Goal: Information Seeking & Learning: Check status

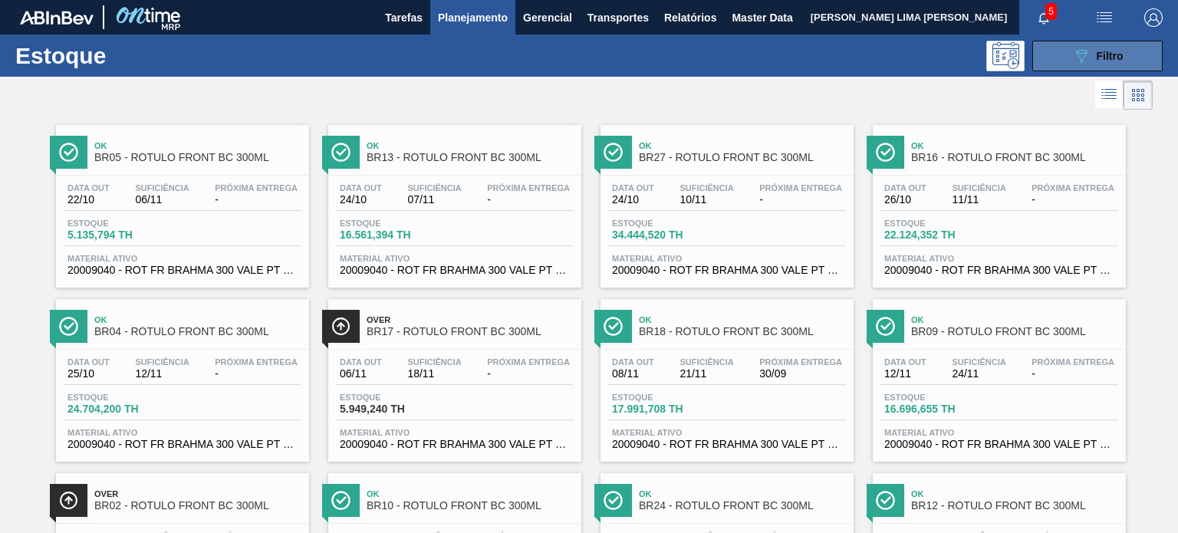
click at [1074, 61] on icon "089F7B8B-B2A5-4AFE-B5C0-19BA573D28AC" at bounding box center [1081, 56] width 18 height 18
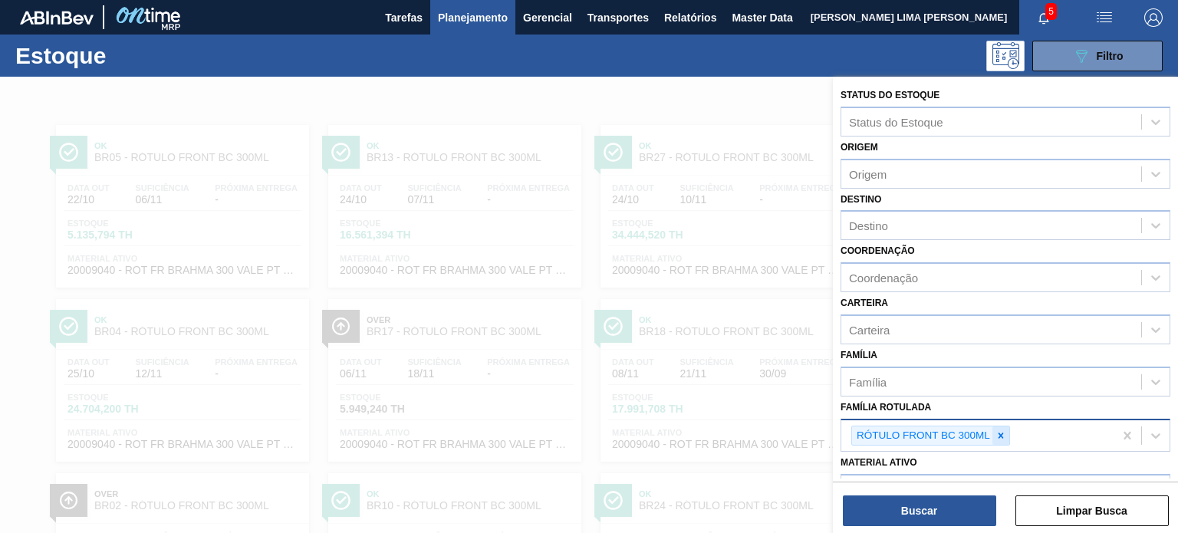
click at [1008, 434] on div at bounding box center [1000, 435] width 17 height 19
paste Rotulada "RÓTULO BACK MALZBIER LN 355ML"
type Rotulada "RÓTULO BACK MALZBIER LN 355ML"
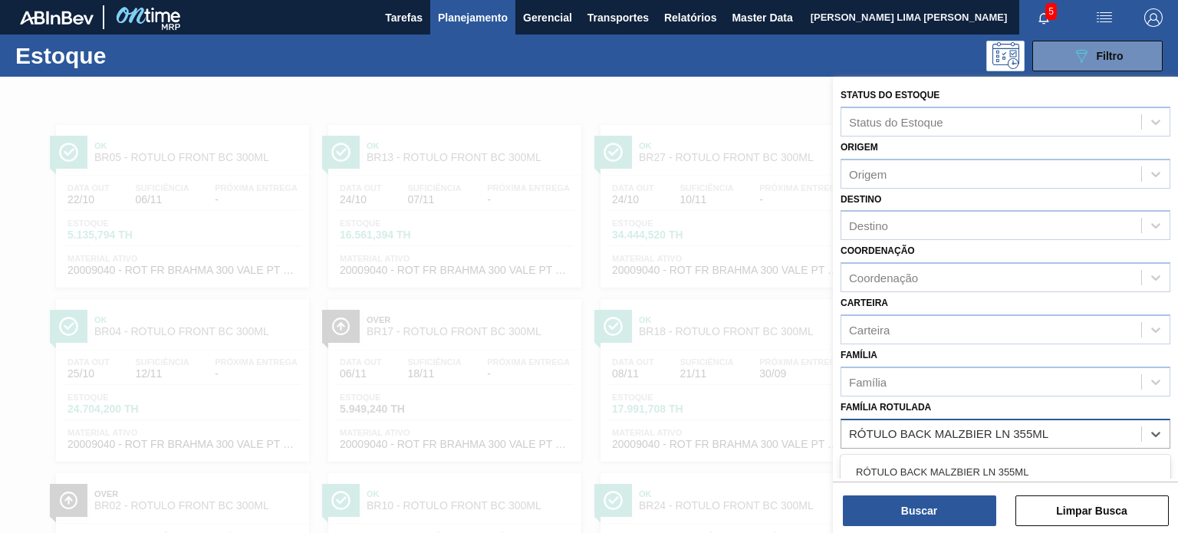
click at [963, 466] on div "RÓTULO BACK MALZBIER LN 355ML" at bounding box center [1006, 472] width 330 height 28
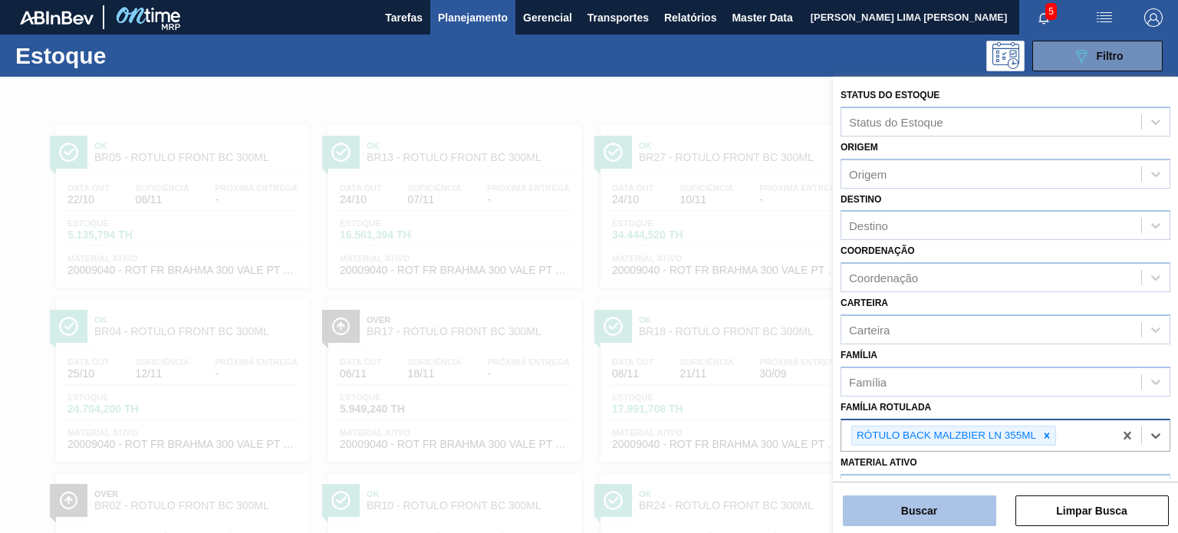
click at [947, 498] on div "Buscar Limpar Busca" at bounding box center [1005, 503] width 345 height 43
click at [954, 505] on button "Buscar" at bounding box center [919, 510] width 153 height 31
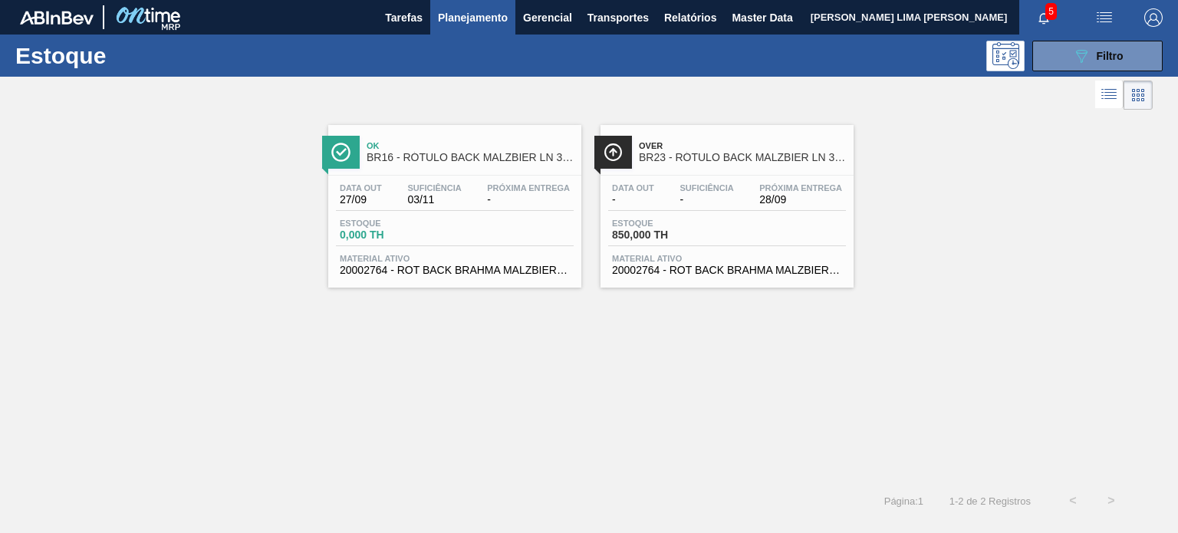
click at [699, 190] on span "Suficiência" at bounding box center [706, 187] width 54 height 9
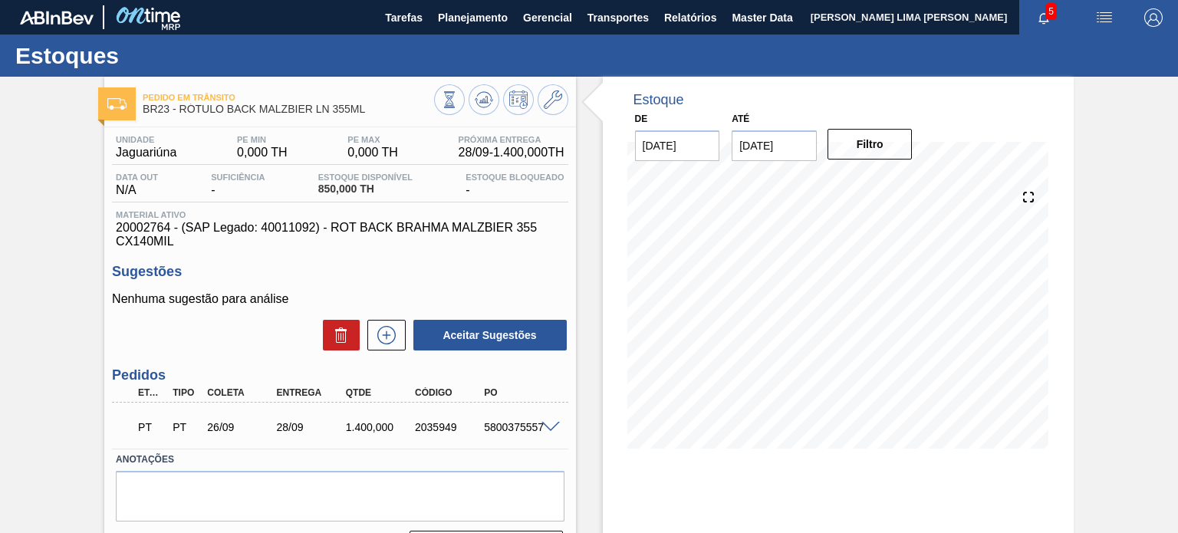
click at [552, 424] on span at bounding box center [550, 428] width 18 height 12
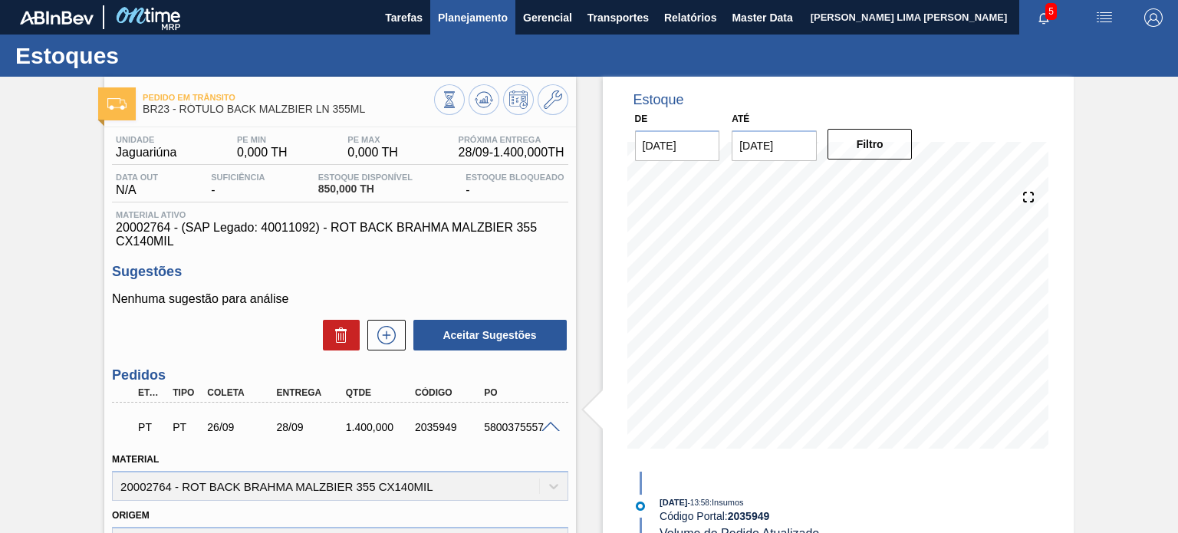
click at [472, 21] on span "Planejamento" at bounding box center [473, 17] width 70 height 18
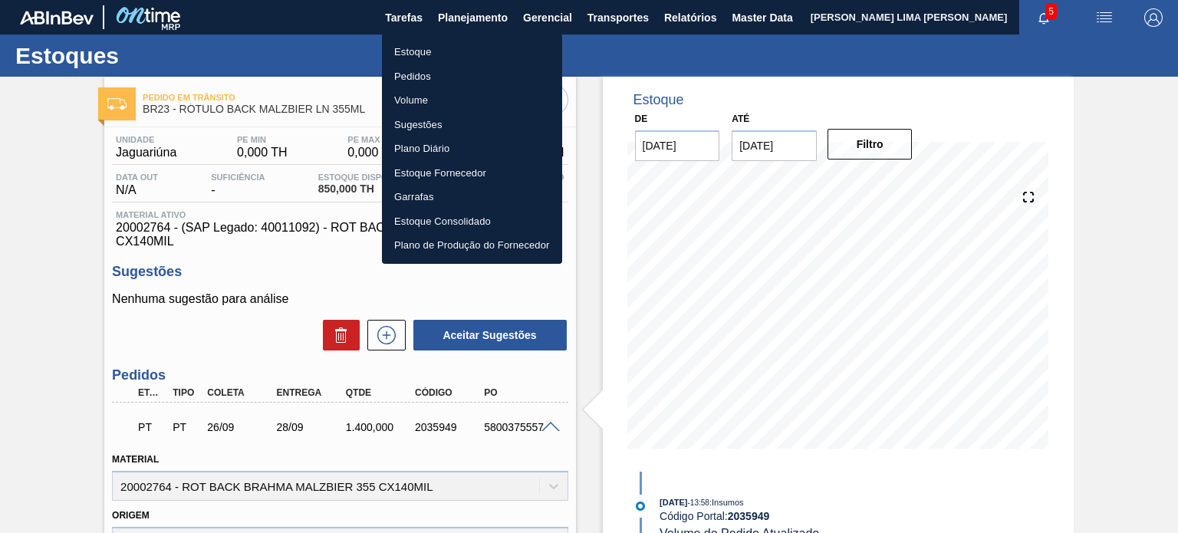
drag, startPoint x: 413, startPoint y: 54, endPoint x: 426, endPoint y: 66, distance: 17.4
click at [413, 54] on li "Estoque" at bounding box center [472, 52] width 180 height 25
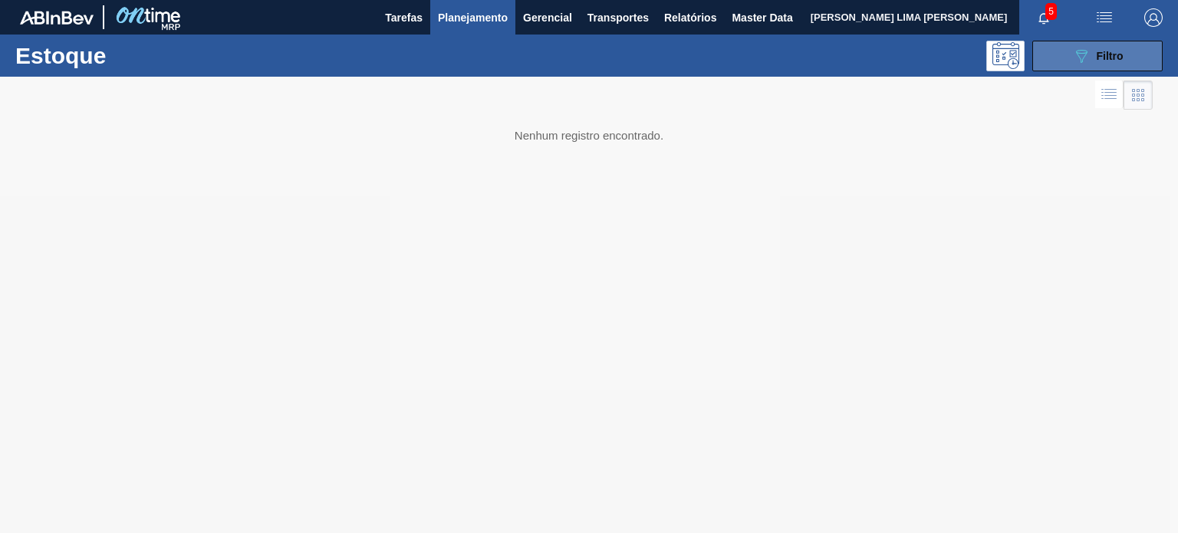
click at [1040, 67] on button "089F7B8B-B2A5-4AFE-B5C0-19BA573D28AC Filtro" at bounding box center [1097, 56] width 130 height 31
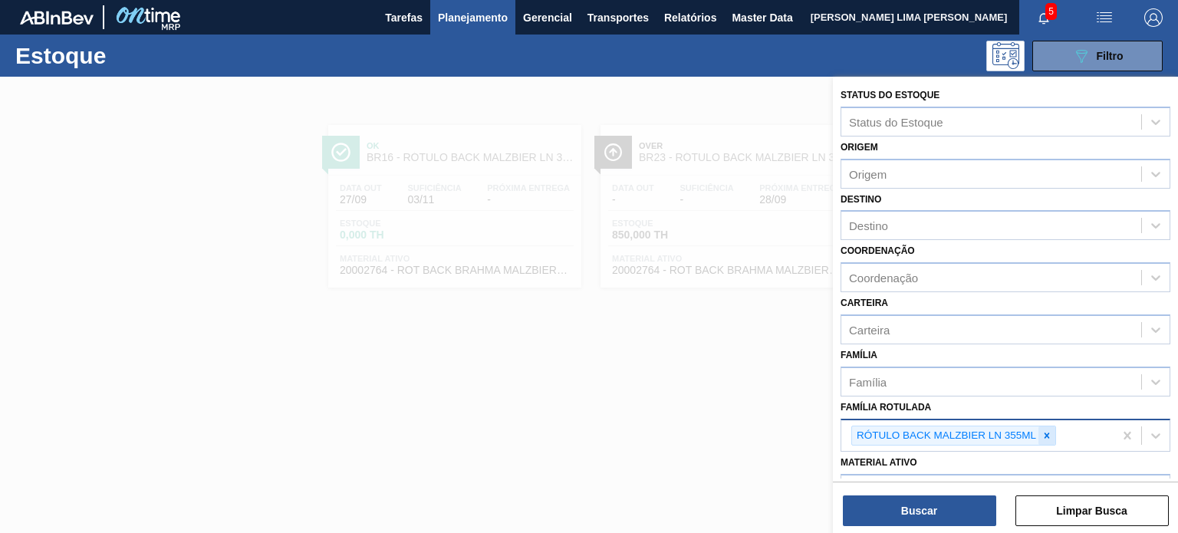
click at [1041, 430] on icon at bounding box center [1046, 435] width 11 height 11
paste Rotulada "RÓTULO FRONT SKOL 600ML"
type Rotulada "RÓTULO FRONT SKOL 600ML"
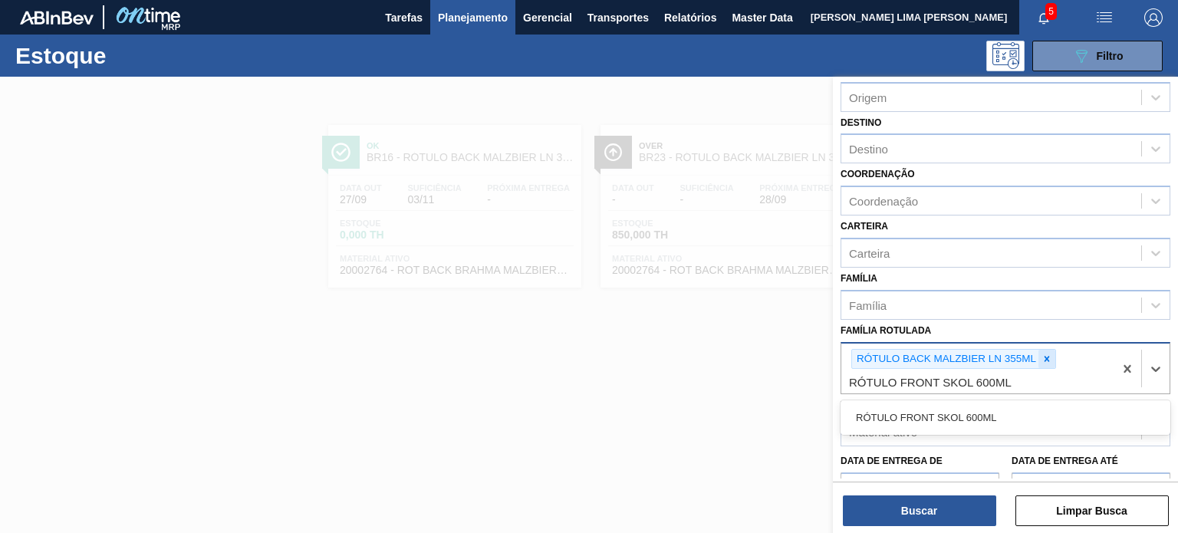
click at [1041, 355] on icon at bounding box center [1046, 359] width 11 height 11
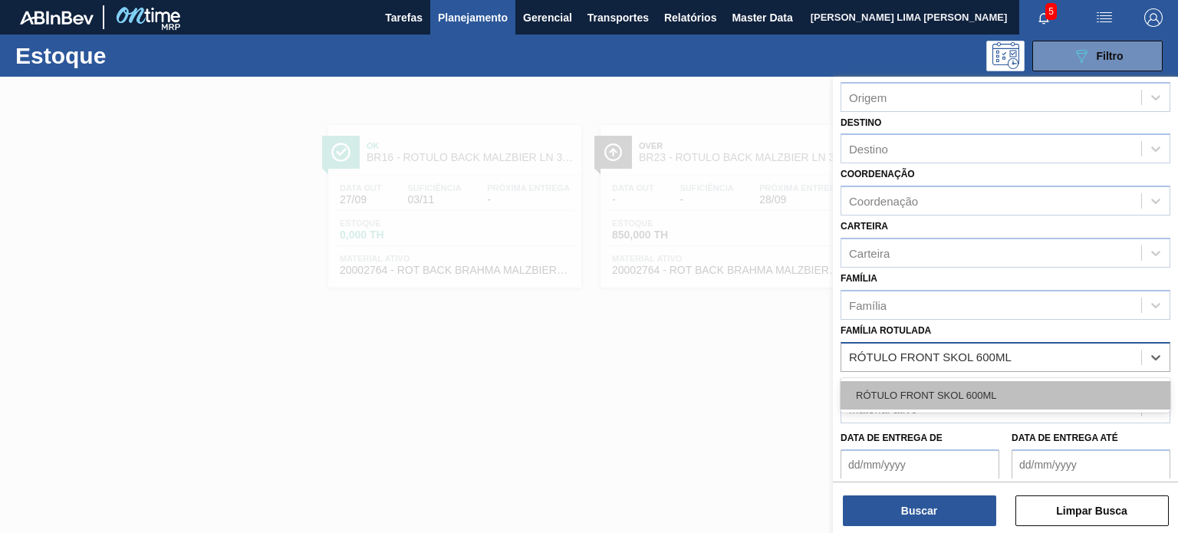
click at [970, 399] on div "RÓTULO FRONT SKOL 600ML" at bounding box center [1006, 395] width 330 height 28
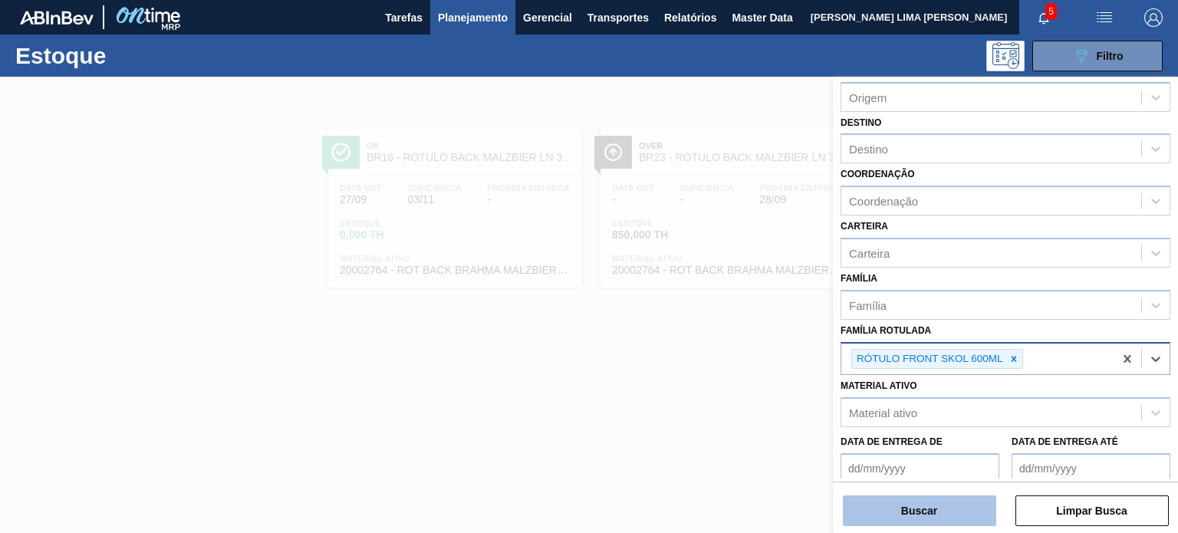
click at [937, 508] on button "Buscar" at bounding box center [919, 510] width 153 height 31
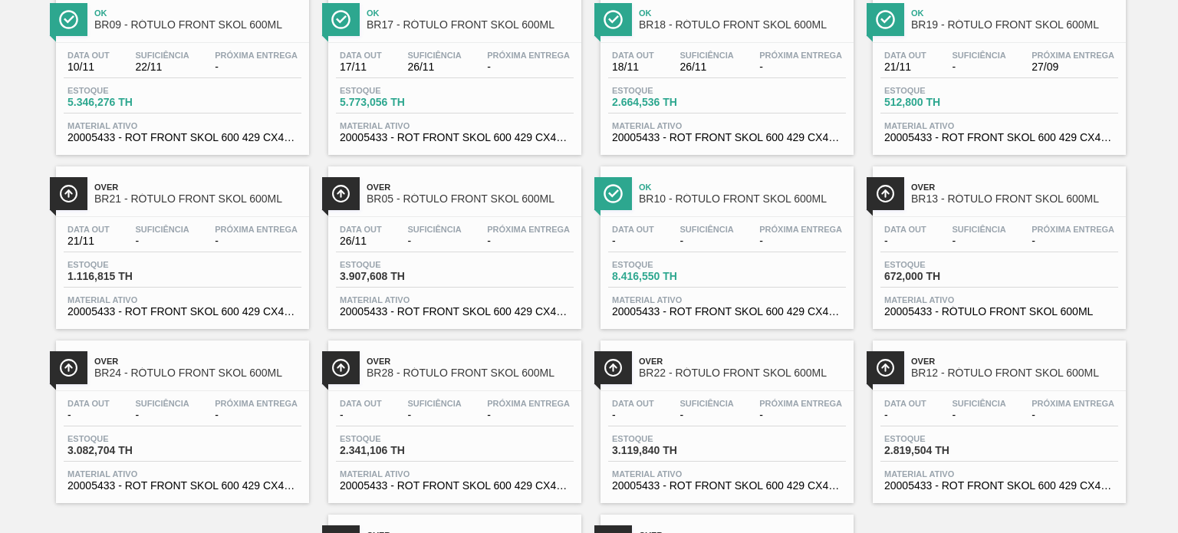
scroll to position [460, 0]
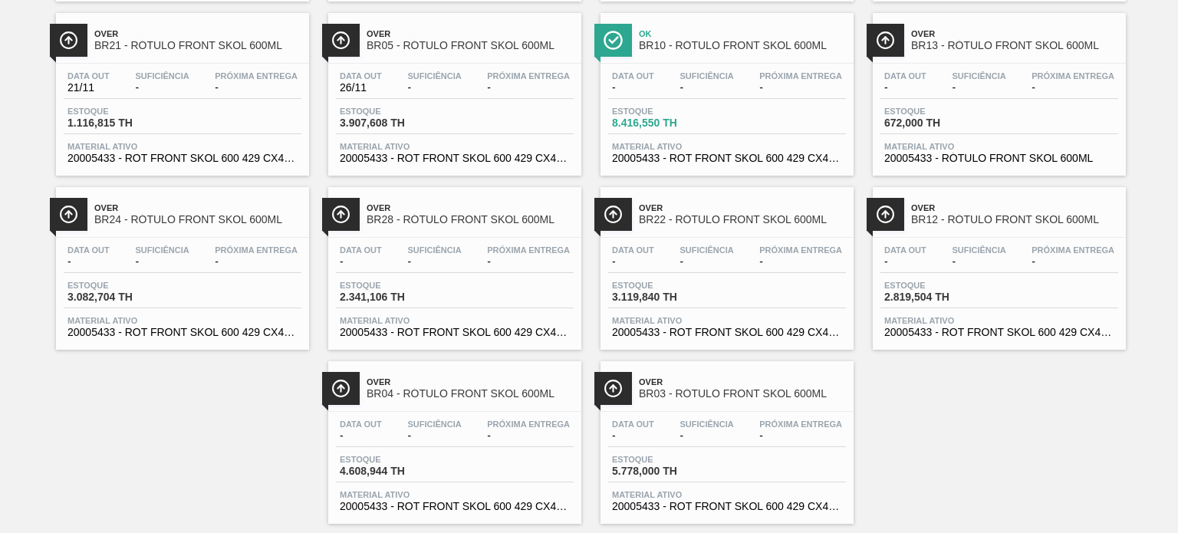
click at [530, 242] on div "Data out - Suficiência - Próxima Entrega - Estoque 2.341,106 TH Material ativo …" at bounding box center [454, 290] width 253 height 104
